Goal: Task Accomplishment & Management: Use online tool/utility

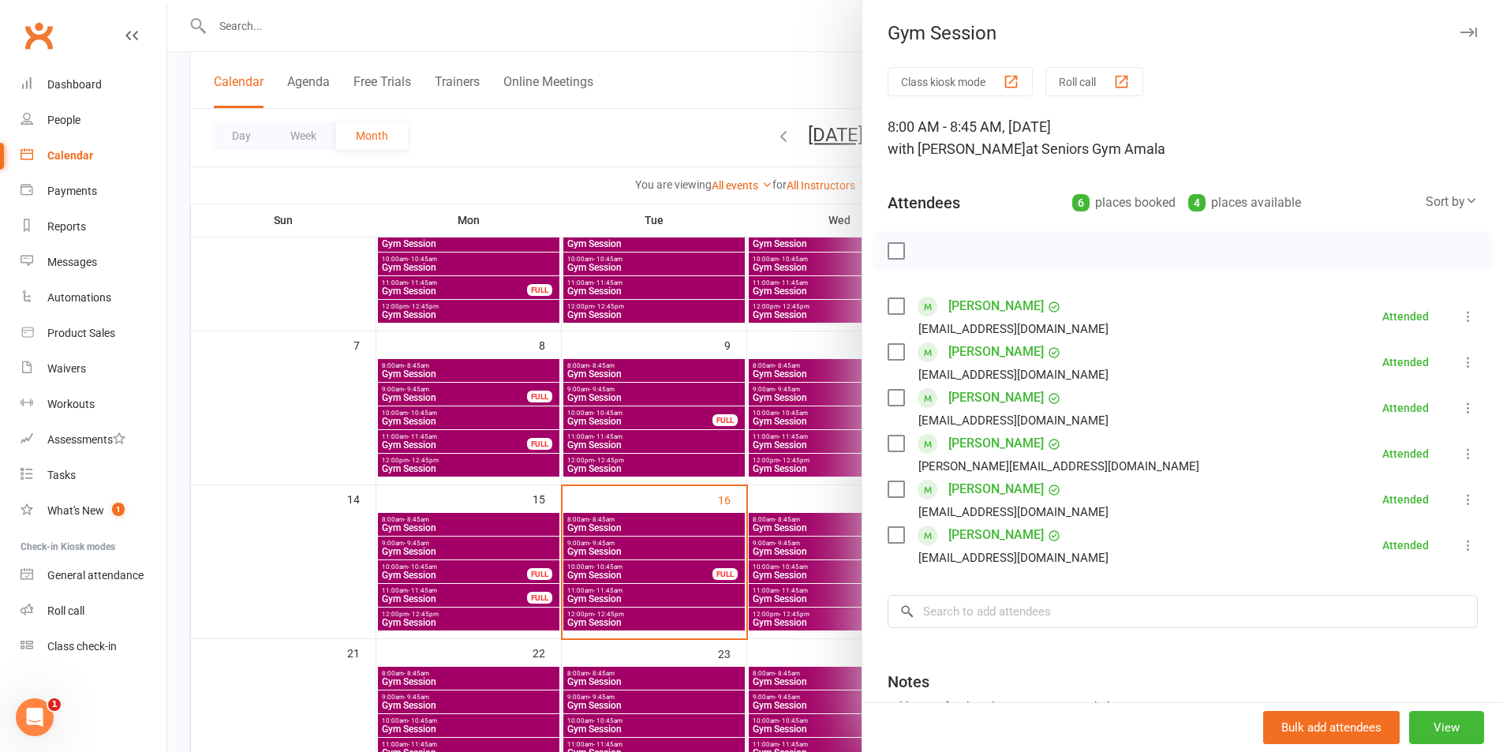
click at [772, 532] on div at bounding box center [835, 376] width 1336 height 752
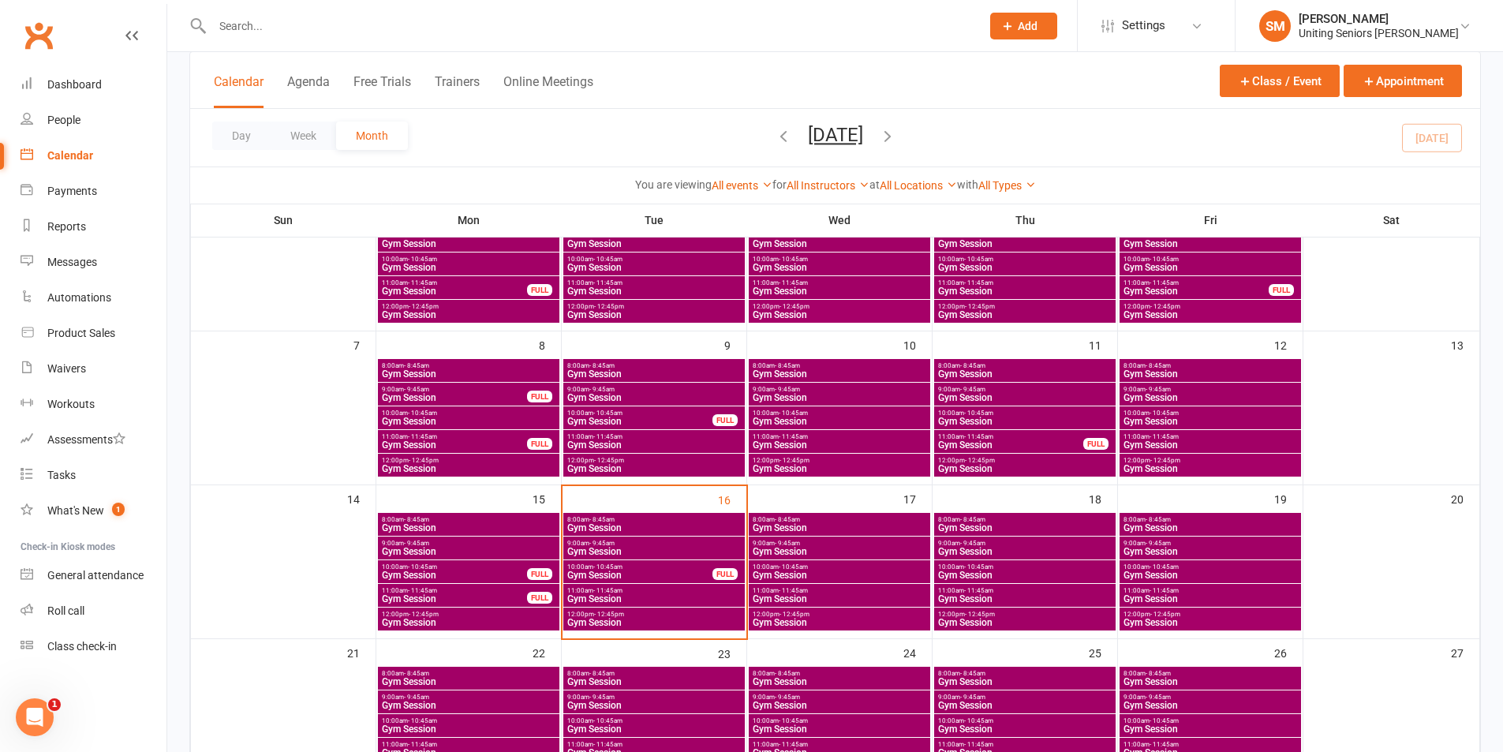
click at [42, 25] on link "Clubworx" at bounding box center [38, 35] width 39 height 39
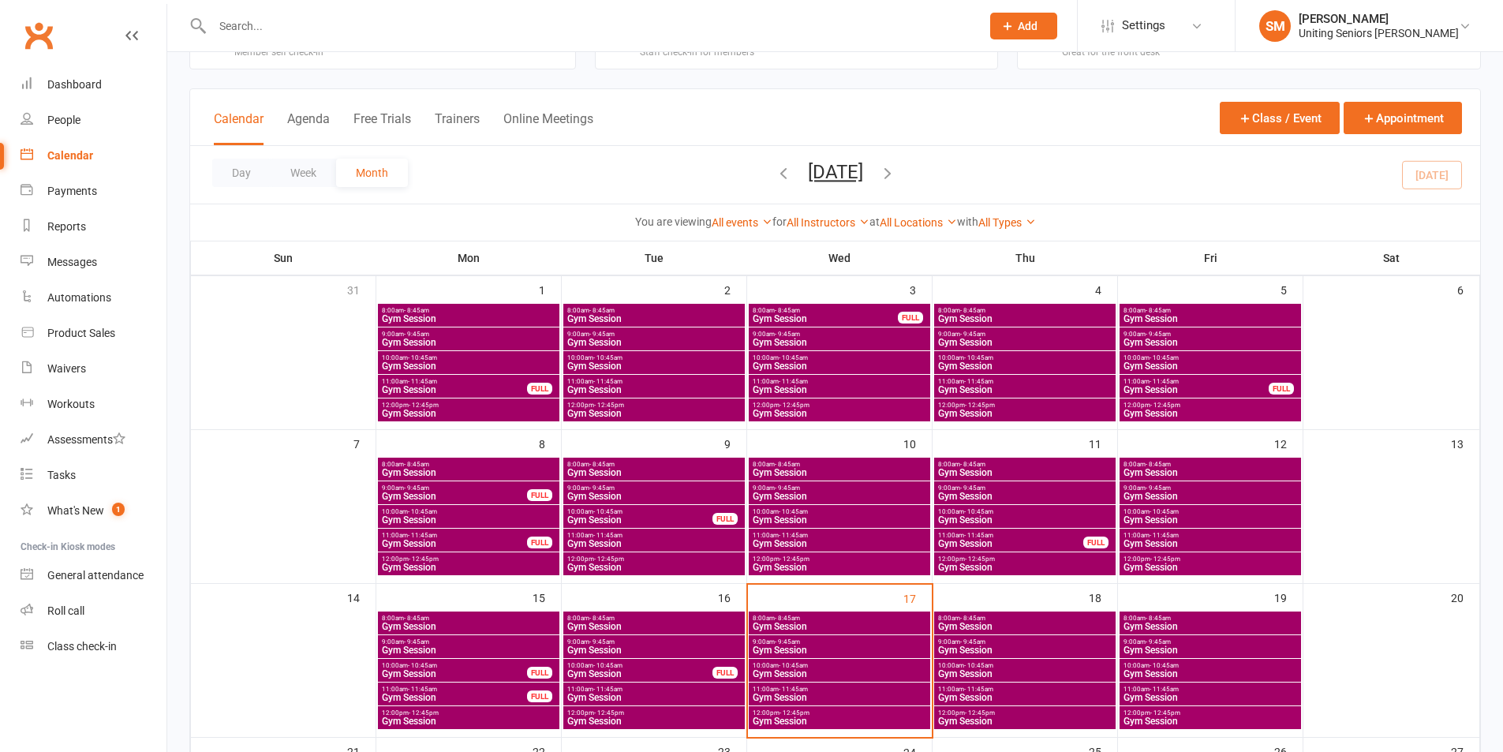
scroll to position [158, 0]
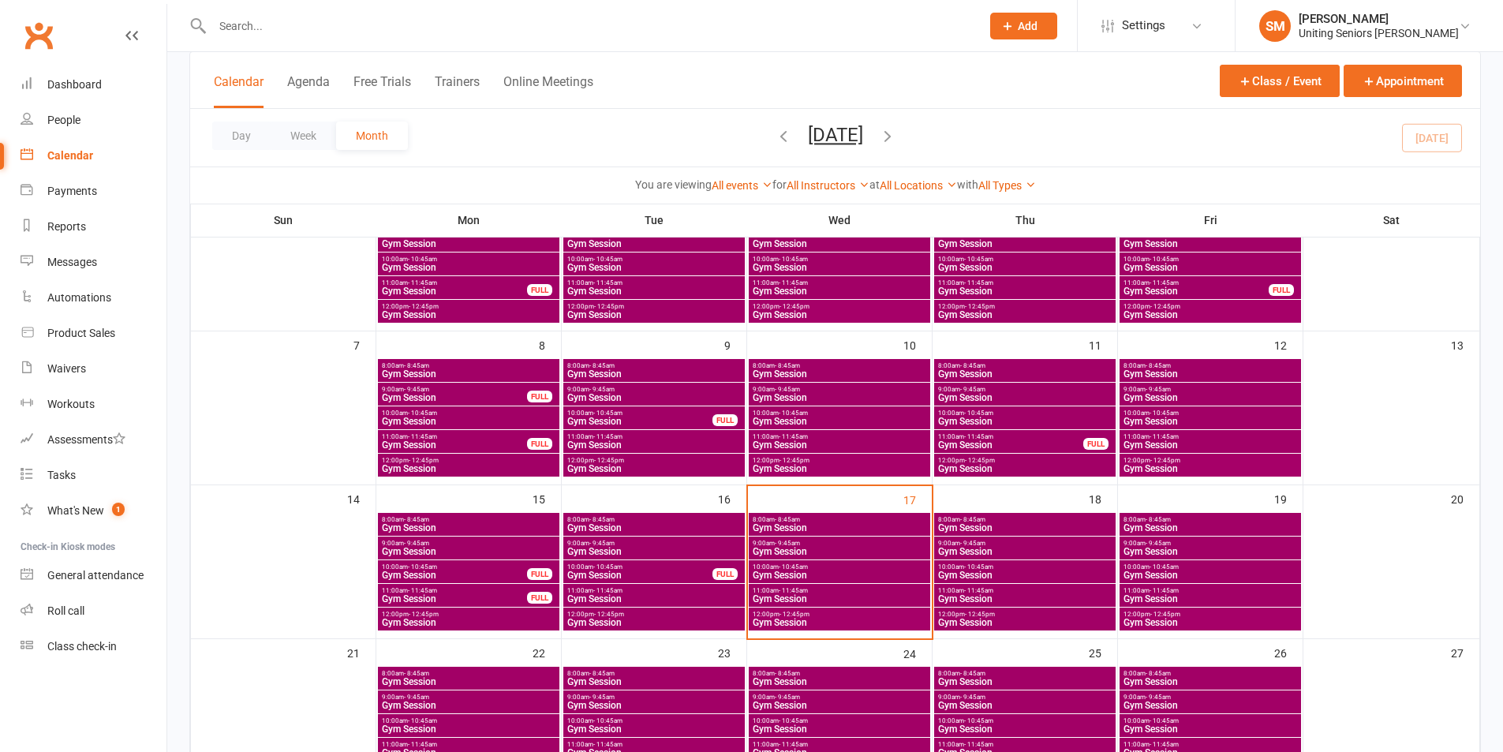
click at [877, 513] on div "8:00am - 8:45am Gym Session" at bounding box center [839, 524] width 181 height 23
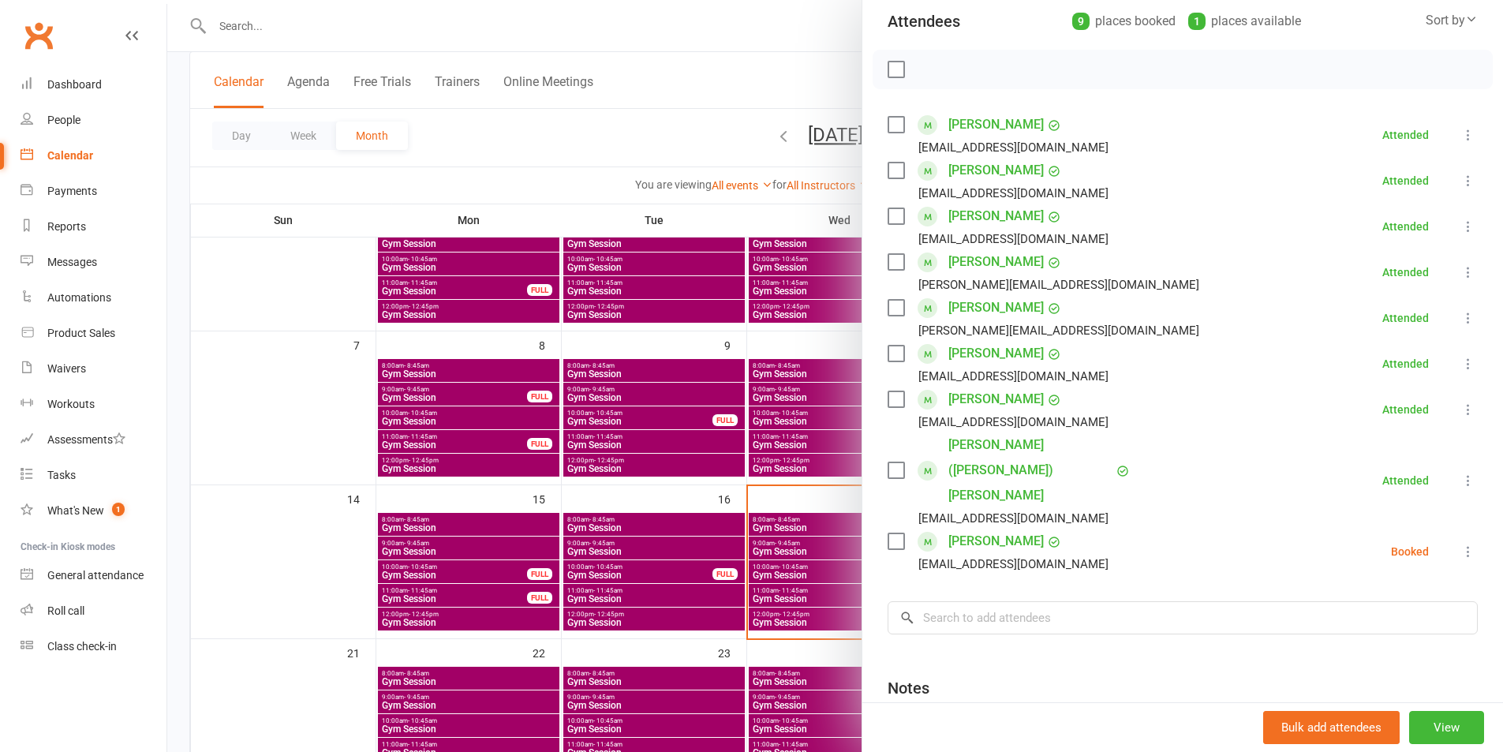
scroll to position [237, 0]
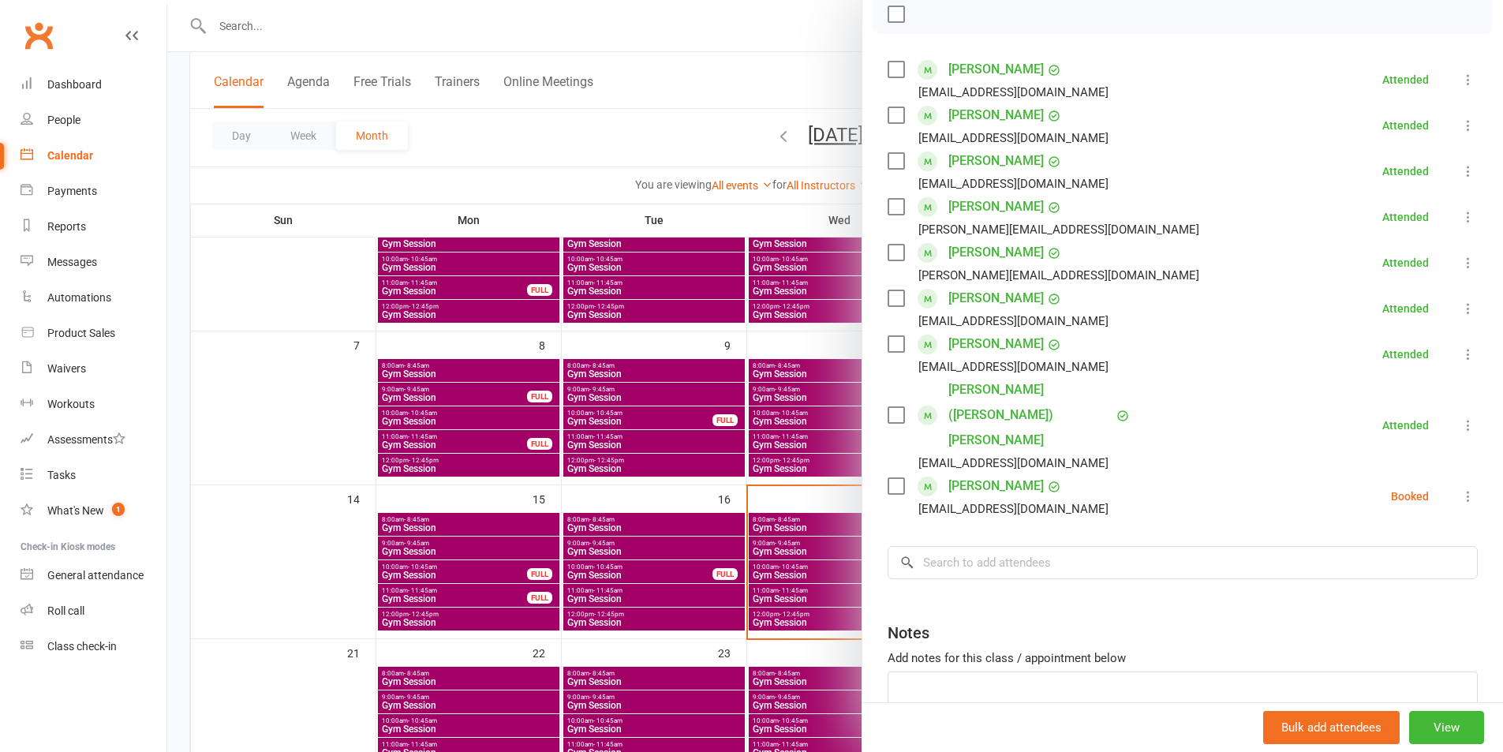
click at [1460, 488] on icon at bounding box center [1468, 496] width 16 height 16
click at [1393, 574] on link "Check in" at bounding box center [1392, 590] width 170 height 32
